Goal: Task Accomplishment & Management: Manage account settings

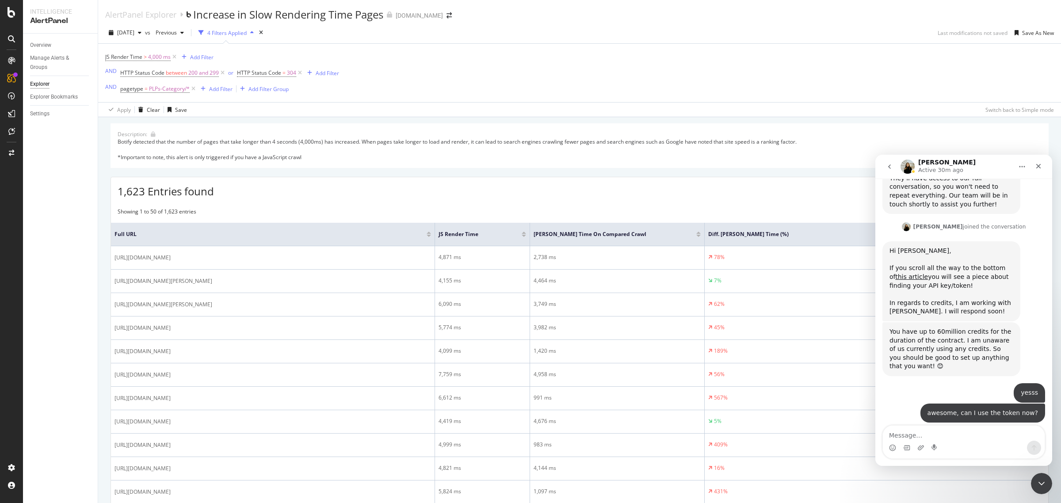
scroll to position [675, 0]
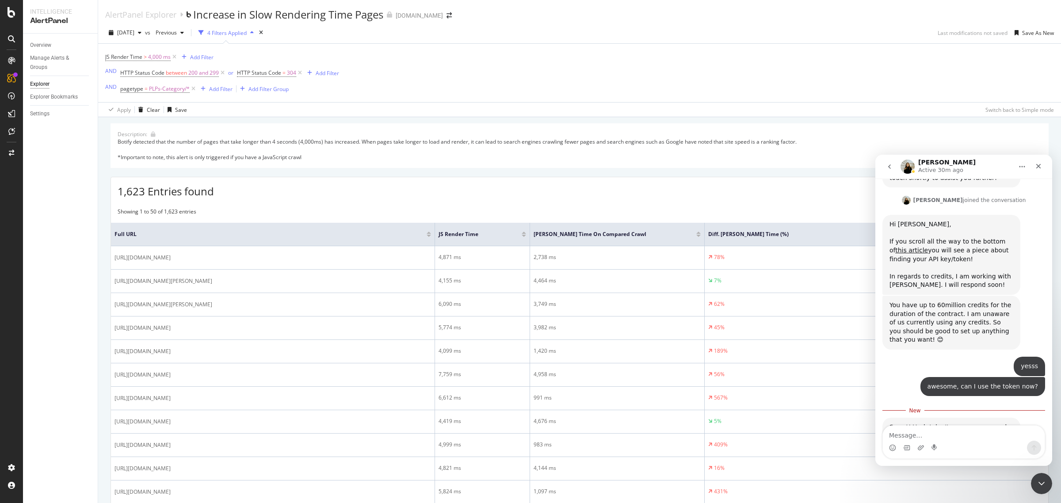
click at [937, 434] on textarea "Message…" at bounding box center [964, 433] width 162 height 15
type textarea "thank you!"
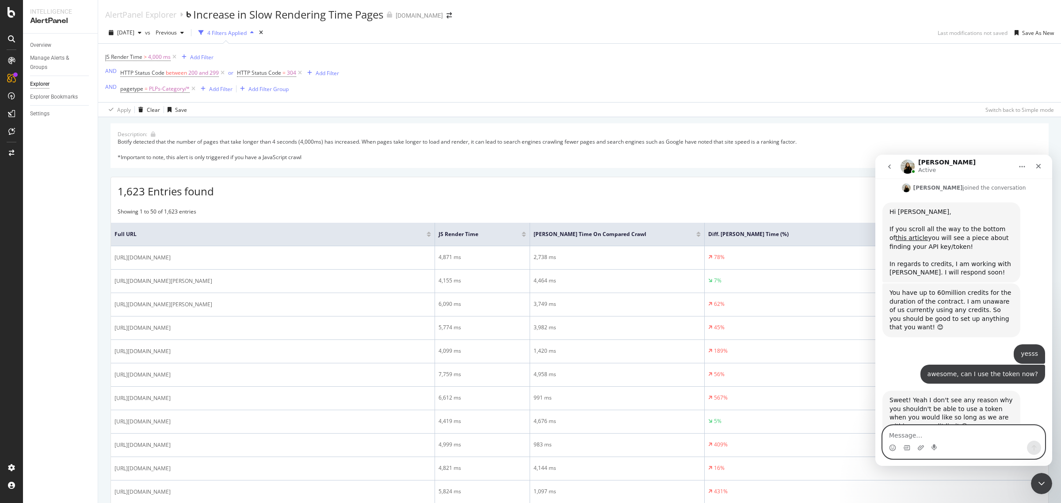
scroll to position [722, 0]
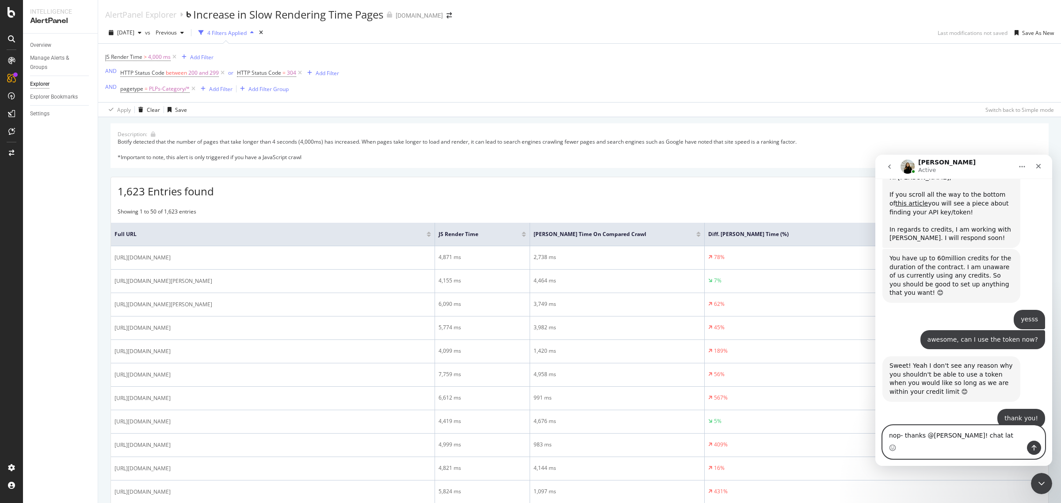
type textarea "nop- thanks @jess! chat late"
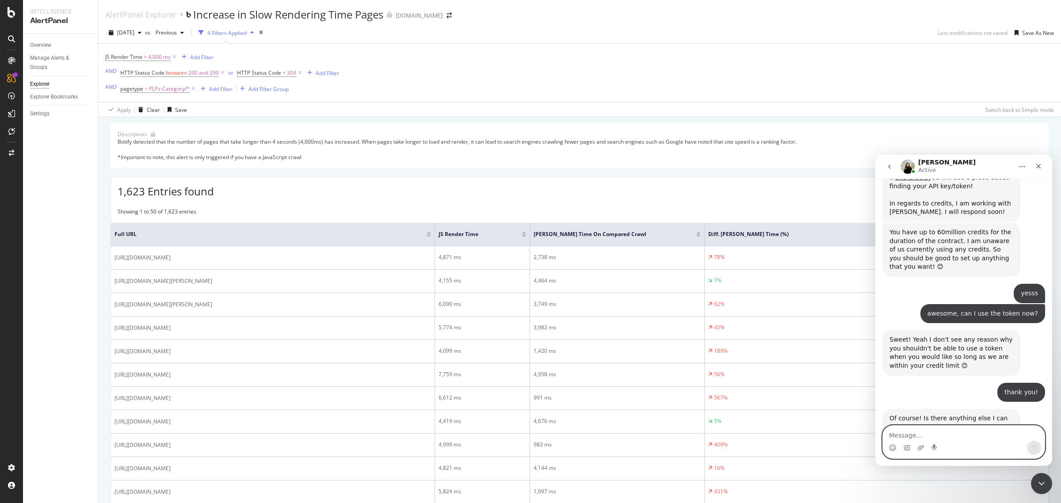
type textarea "r"
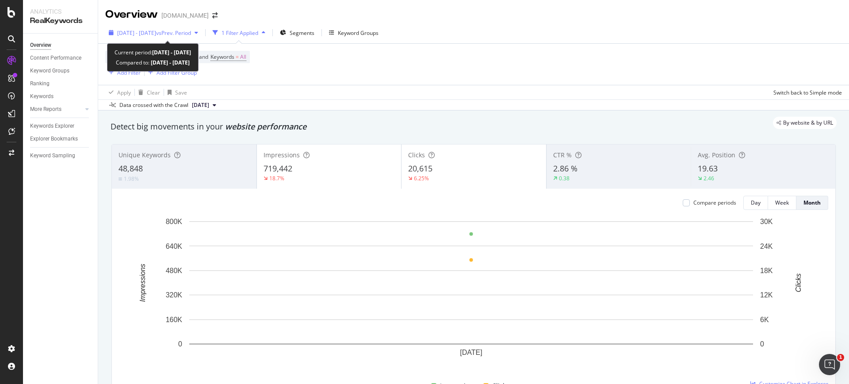
click at [145, 35] on span "2025 Sep. 10th - Sep. 11th" at bounding box center [136, 33] width 39 height 8
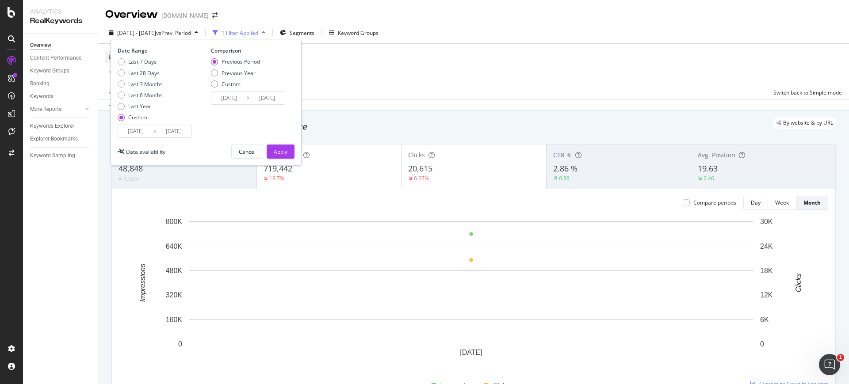
click at [141, 127] on input "2025/09/10" at bounding box center [135, 131] width 35 height 12
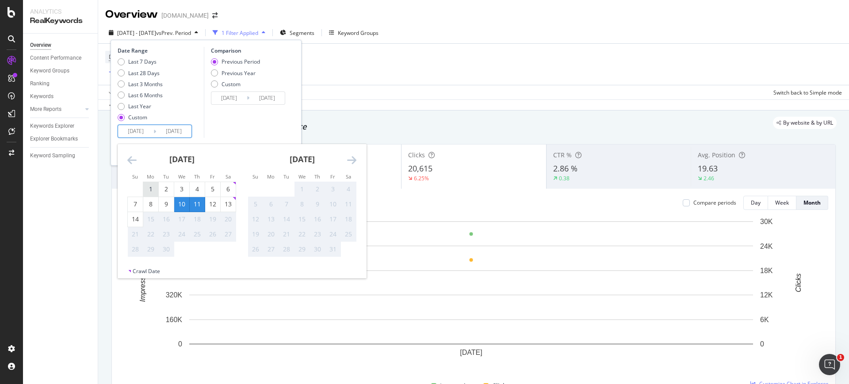
click at [146, 187] on div "1" at bounding box center [150, 189] width 15 height 9
type input "2025/09/01"
type input "2025/08/21"
type input "2025/08/31"
click at [231, 208] on div "13" at bounding box center [228, 204] width 15 height 9
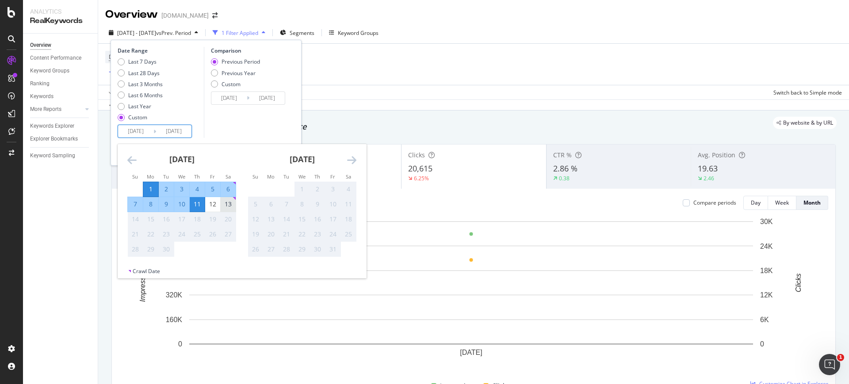
type input "2025/09/13"
type input "2025/08/19"
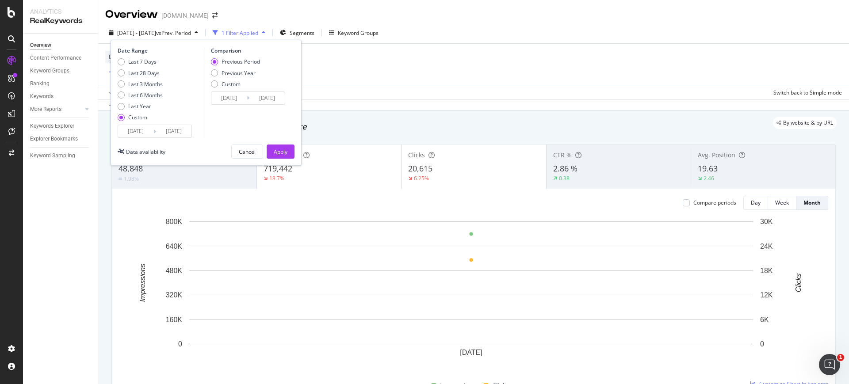
click at [137, 138] on div "Date Range Last 7 Days Last 28 Days Last 3 Months Last 6 Months Last Year Custo…" at bounding box center [206, 103] width 191 height 126
click at [138, 132] on input "2025/09/01" at bounding box center [135, 131] width 35 height 12
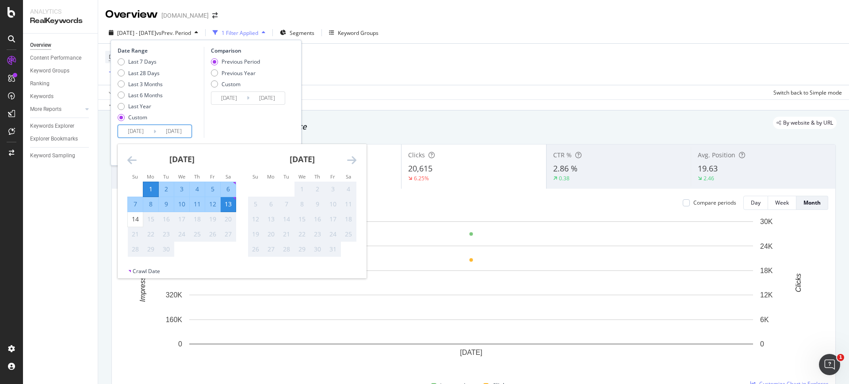
click at [233, 198] on div "Selected as end date. Saturday, September 13, 2025" at bounding box center [234, 198] width 3 height 3
type input "2025/09/13"
type input "2025/09/12"
click at [150, 182] on div "1" at bounding box center [150, 189] width 15 height 15
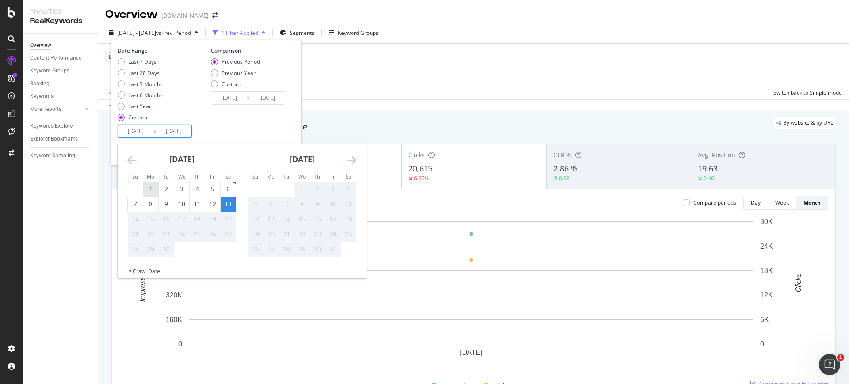
type input "2025/09/01"
type input "2025/08/19"
type input "2025/08/31"
click at [232, 70] on div "Previous Year" at bounding box center [238, 73] width 34 height 8
type input "2024/09/02"
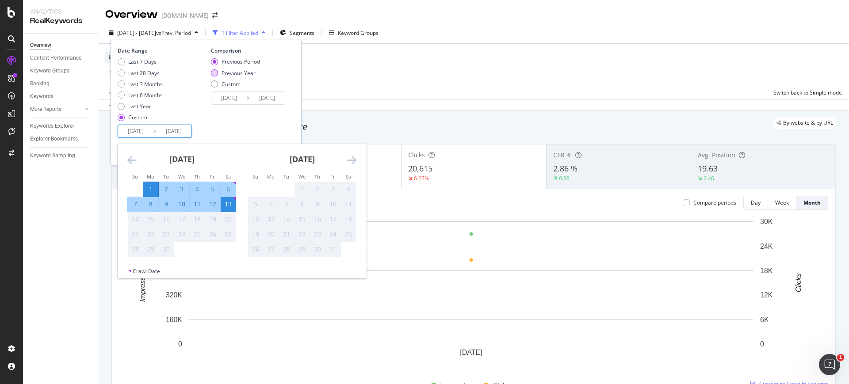
type input "2024/09/14"
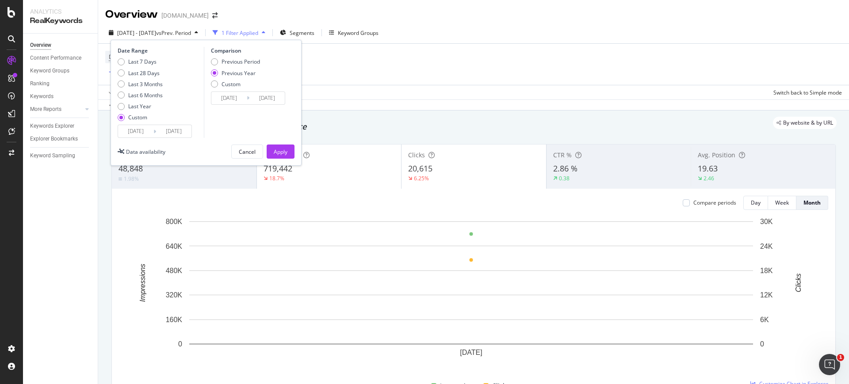
click at [226, 93] on input "2024/09/02" at bounding box center [228, 98] width 35 height 12
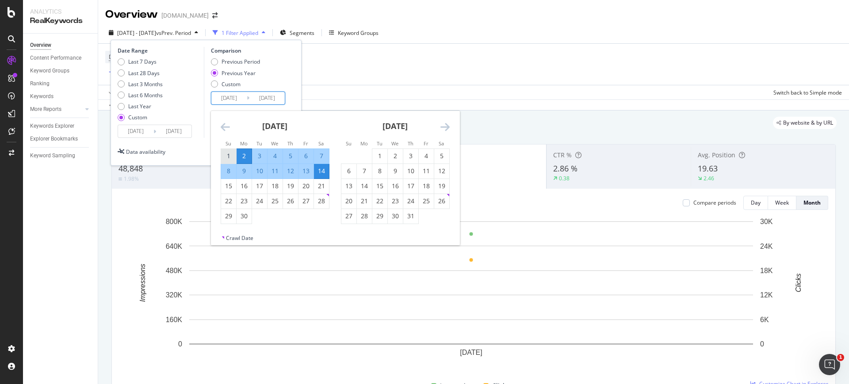
click at [231, 154] on div "1" at bounding box center [228, 156] width 15 height 9
type input "2024/09/01"
click at [303, 174] on div "13" at bounding box center [305, 171] width 15 height 9
type input "2024/09/13"
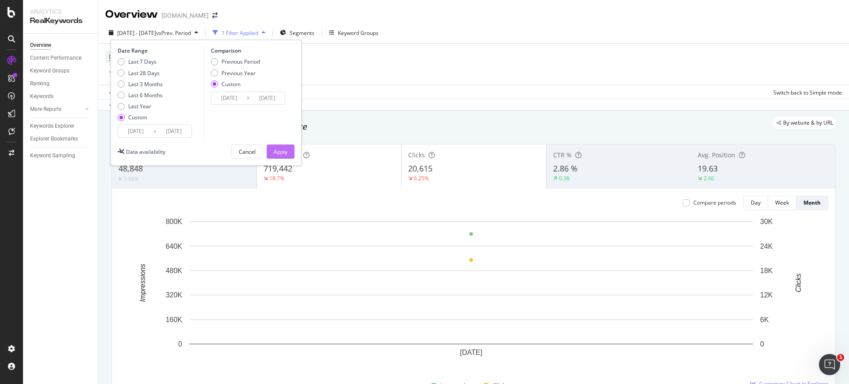
click at [273, 156] on button "Apply" at bounding box center [281, 152] width 28 height 14
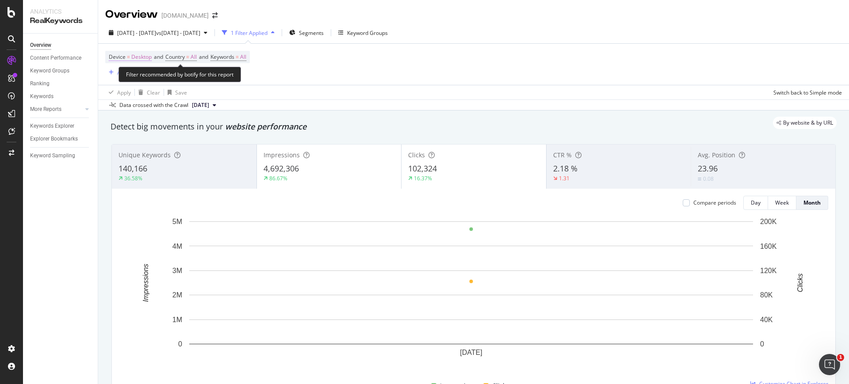
click at [143, 60] on span "Desktop" at bounding box center [141, 57] width 20 height 12
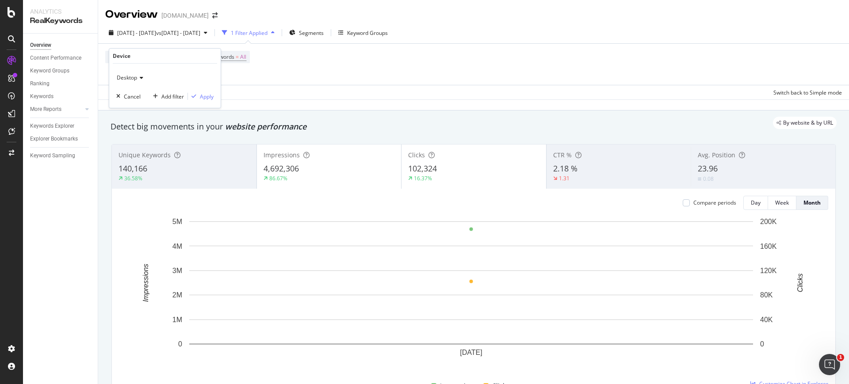
click at [137, 83] on div "Desktop" at bounding box center [164, 78] width 97 height 14
click at [140, 95] on span "All Devices" at bounding box center [134, 96] width 27 height 8
click at [206, 95] on div "Apply" at bounding box center [207, 97] width 14 height 8
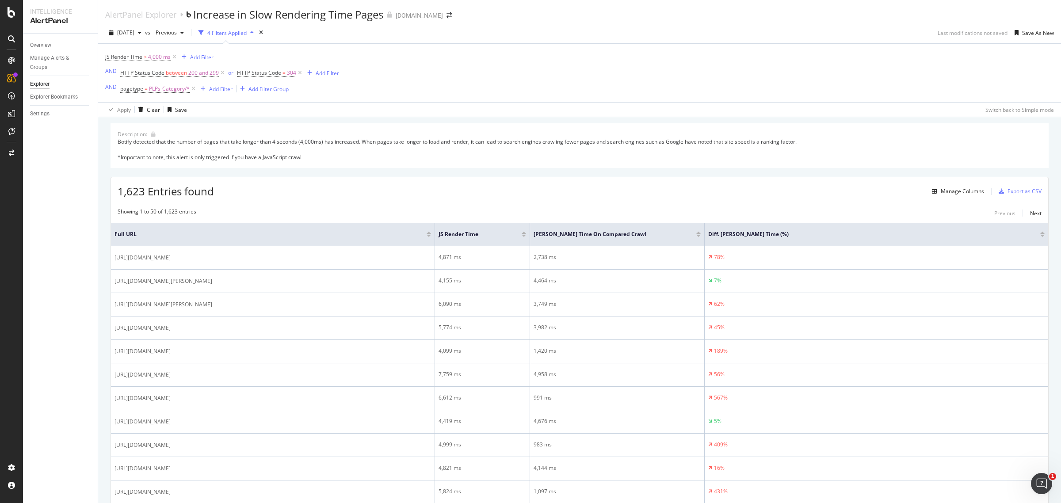
scroll to position [768, 0]
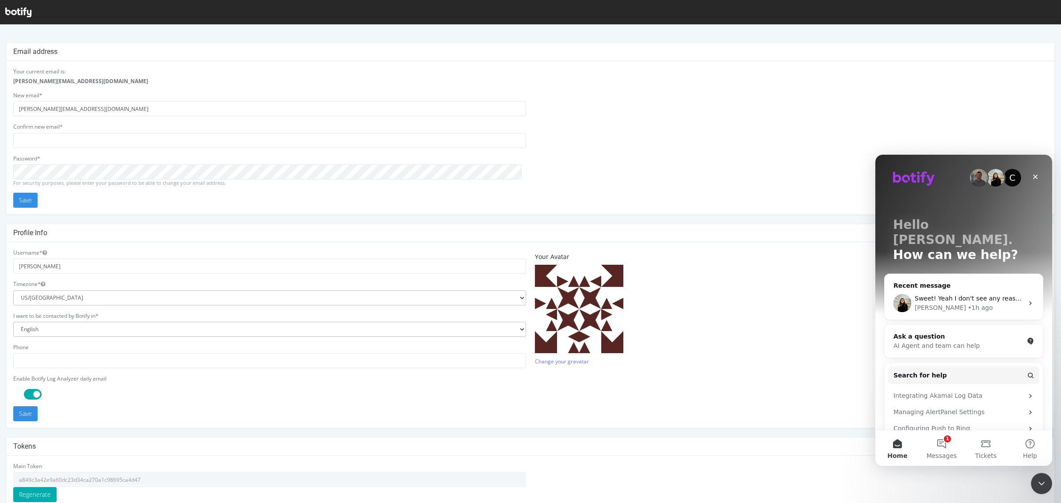
scroll to position [80, 0]
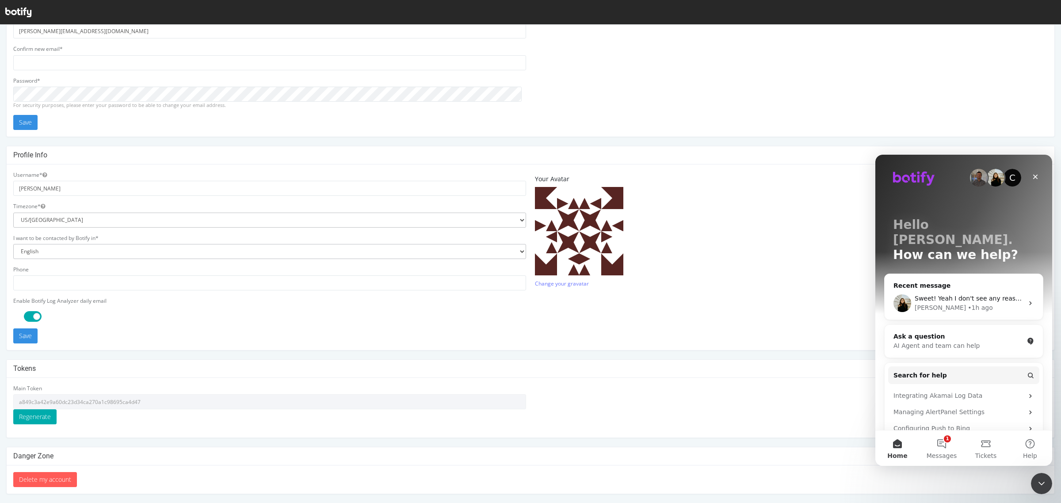
click at [150, 401] on input "a849c3a42e9a60dc23d34ca270a1c98695ca4d47" at bounding box center [269, 401] width 513 height 15
drag, startPoint x: 146, startPoint y: 403, endPoint x: 19, endPoint y: 407, distance: 127.4
click at [19, 407] on input "a849c3a42e9a60dc23d34ca270a1c98695ca4d47" at bounding box center [269, 401] width 513 height 15
